Goal: Information Seeking & Learning: Learn about a topic

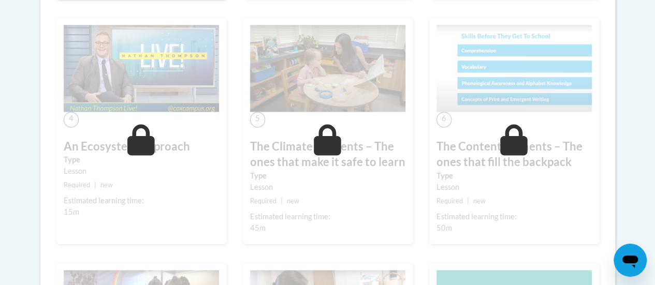
scroll to position [642, 0]
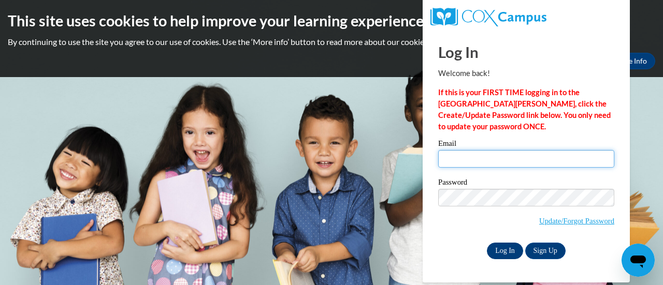
type input "didyinspire2020@gmail.com"
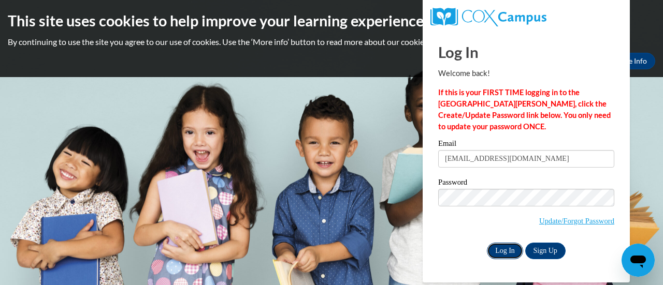
click at [512, 251] on input "Log In" at bounding box center [505, 251] width 36 height 17
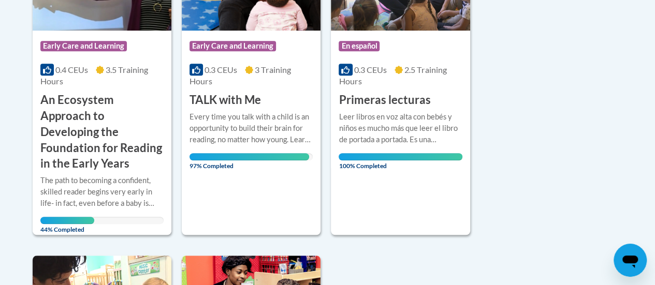
scroll to position [352, 0]
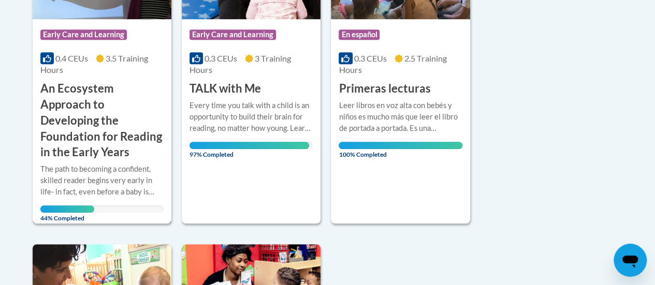
click at [140, 162] on div "More Info Open The path to becoming a confident, skilled reader begins very ear…" at bounding box center [102, 191] width 139 height 60
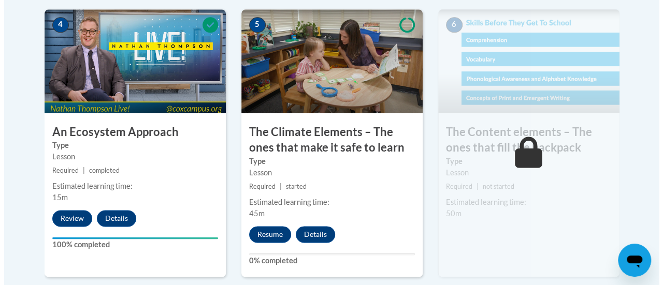
scroll to position [704, 0]
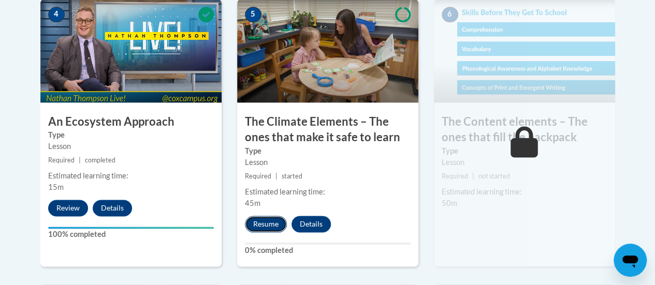
click at [272, 226] on button "Resume" at bounding box center [266, 224] width 42 height 17
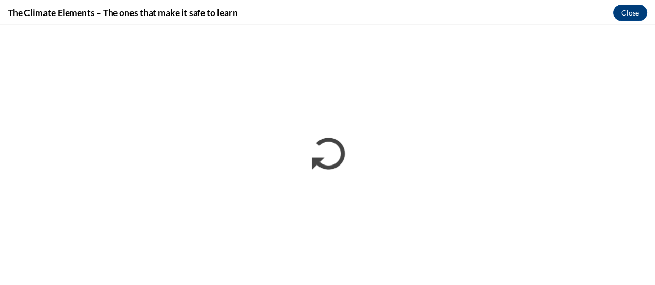
scroll to position [0, 0]
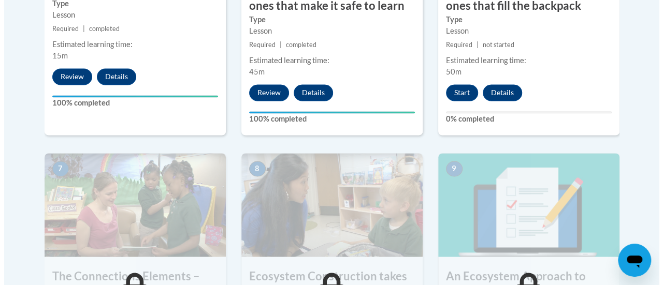
scroll to position [835, 0]
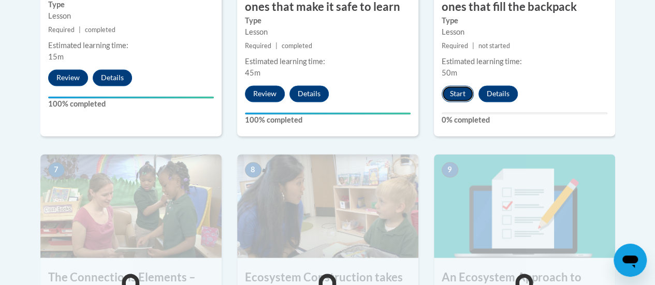
click at [459, 92] on button "Start" at bounding box center [458, 93] width 32 height 17
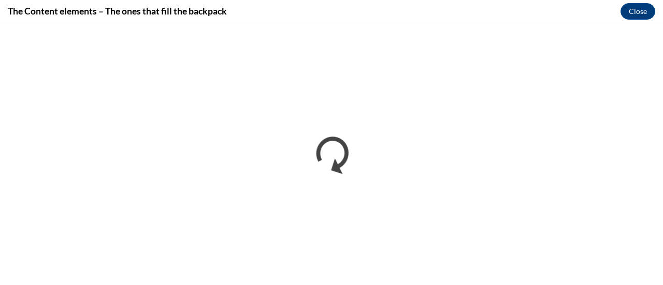
scroll to position [0, 0]
